Goal: Transaction & Acquisition: Book appointment/travel/reservation

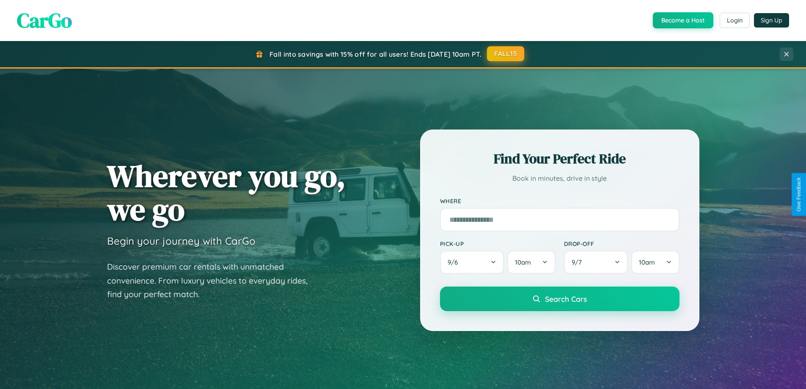
click at [506, 54] on button "FALL15" at bounding box center [505, 53] width 37 height 15
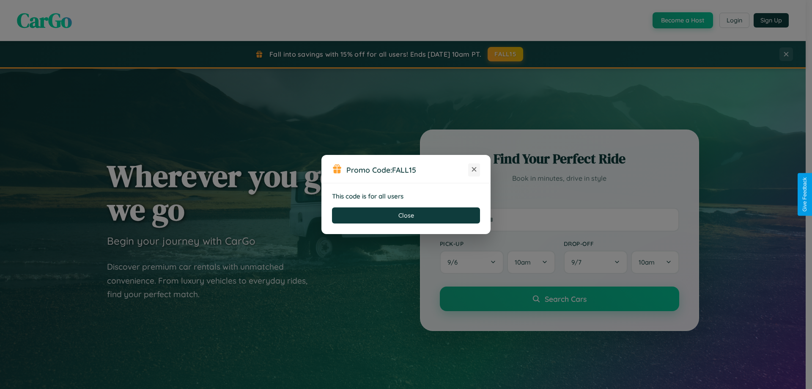
click at [474, 170] on icon at bounding box center [474, 169] width 8 height 8
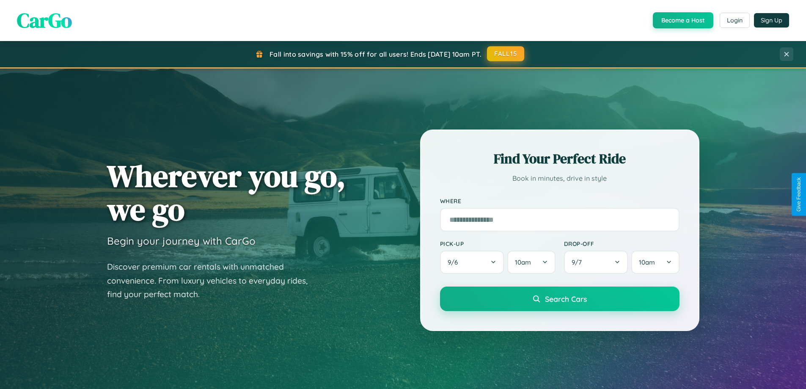
click at [506, 54] on button "FALL15" at bounding box center [505, 53] width 37 height 15
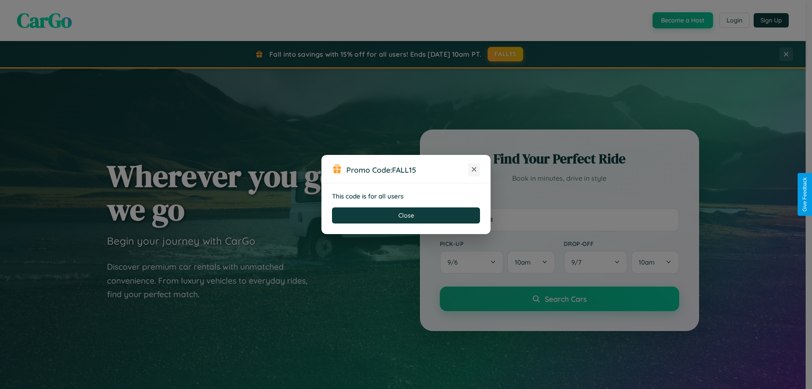
click at [474, 170] on icon at bounding box center [474, 169] width 8 height 8
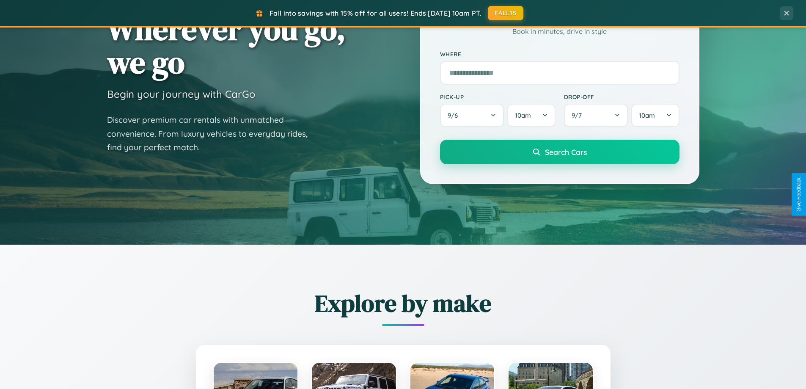
scroll to position [365, 0]
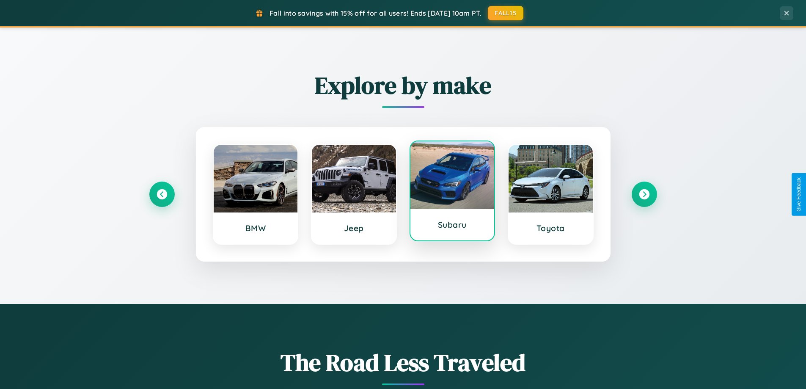
click at [452, 191] on div at bounding box center [452, 175] width 84 height 68
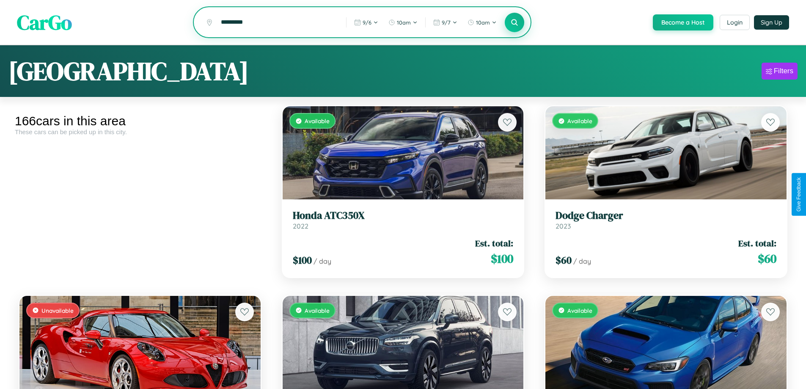
click at [514, 23] on icon at bounding box center [515, 22] width 8 height 8
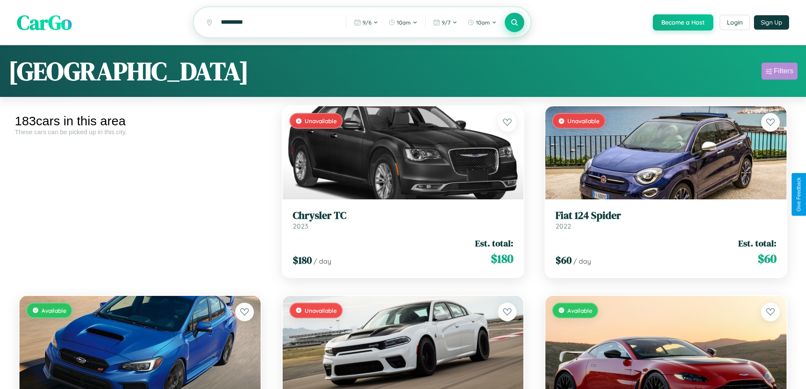
click at [779, 72] on div "Filters" at bounding box center [783, 71] width 19 height 8
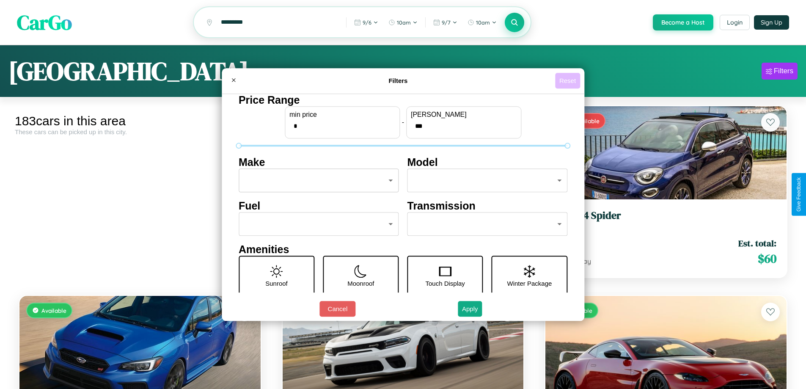
click at [569, 80] on button "Reset" at bounding box center [567, 81] width 25 height 16
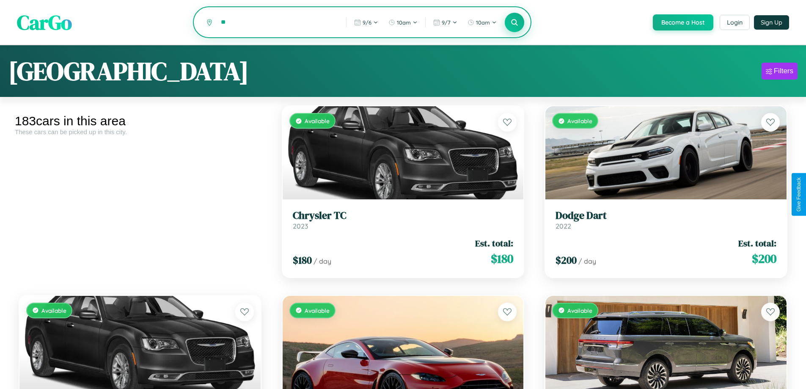
type input "*"
type input "**********"
click at [514, 23] on icon at bounding box center [515, 22] width 8 height 8
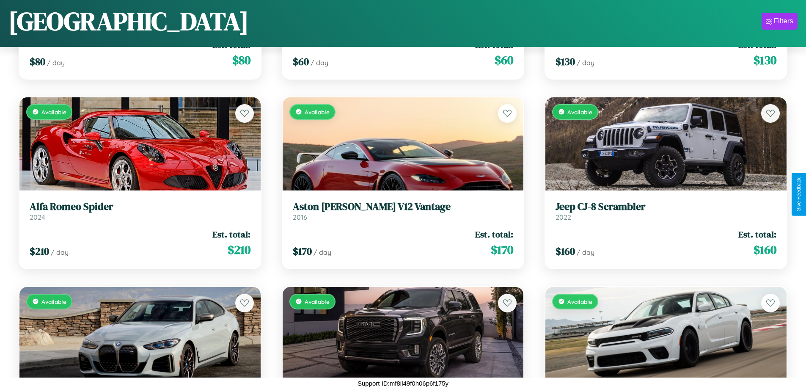
scroll to position [3908, 0]
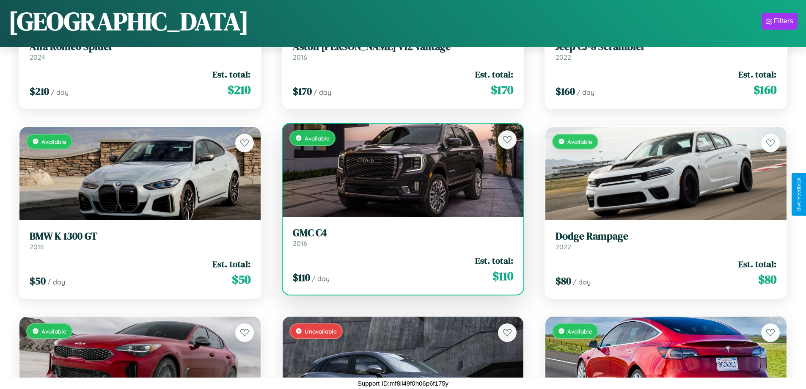
click at [399, 237] on h3 "GMC C4" at bounding box center [403, 233] width 221 height 12
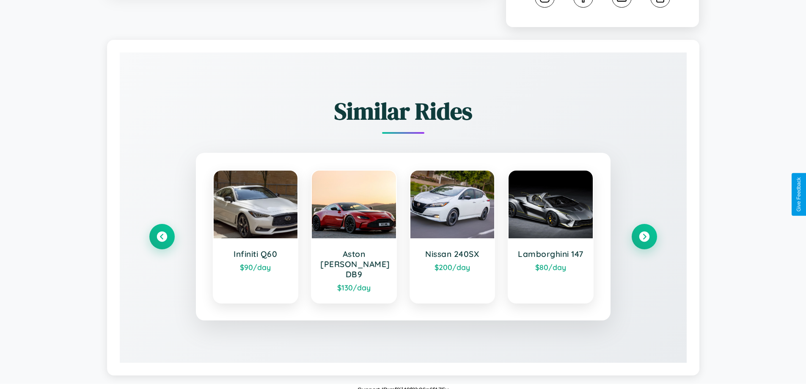
scroll to position [479, 0]
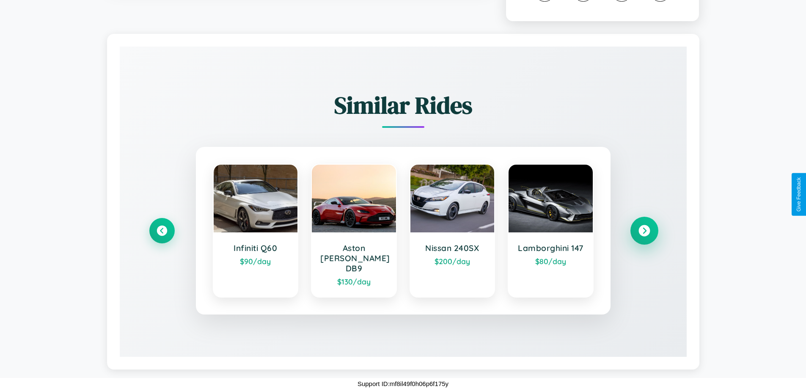
click at [644, 235] on icon at bounding box center [643, 230] width 11 height 11
